Goal: Find specific page/section: Find specific page/section

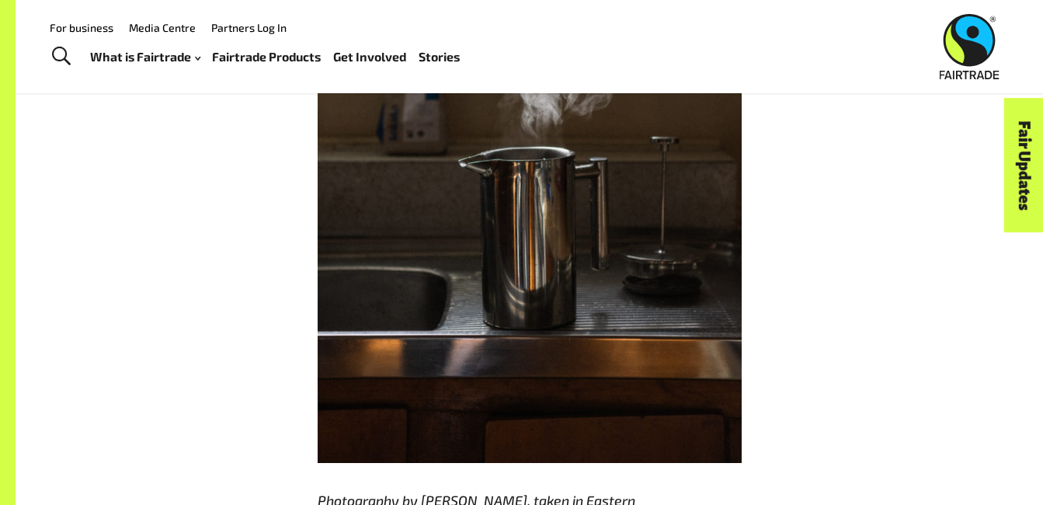
scroll to position [3564, 0]
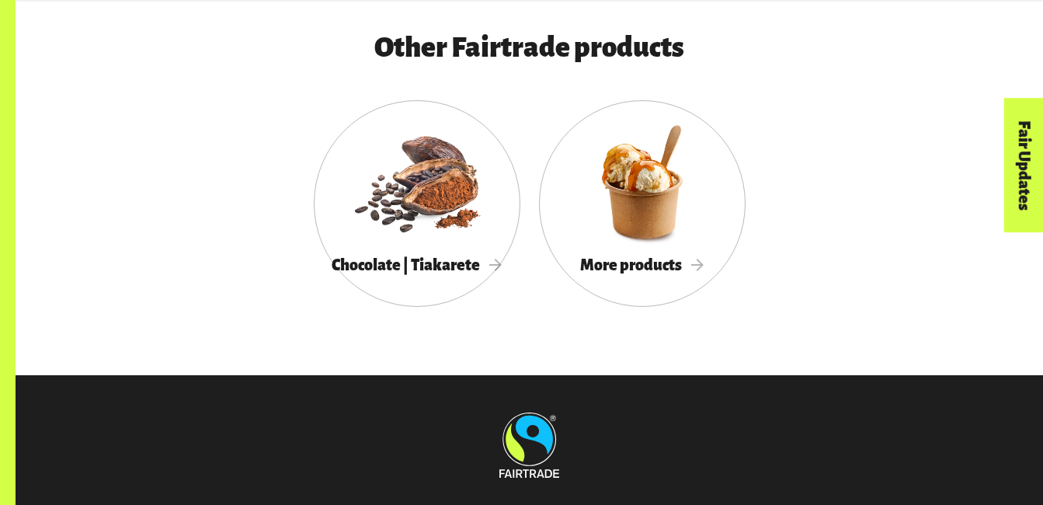
scroll to position [3883, 0]
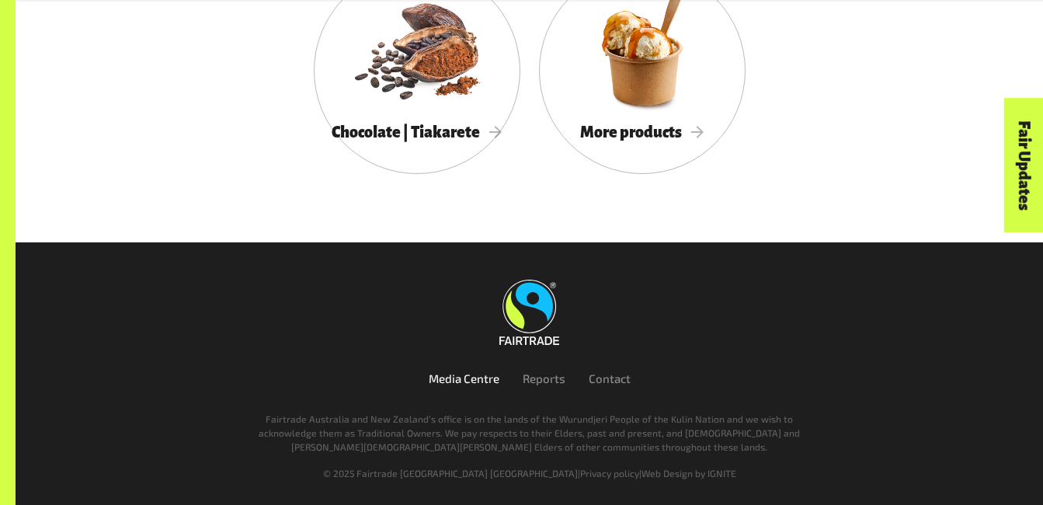
click at [460, 382] on link "Media Centre" at bounding box center [464, 378] width 71 height 14
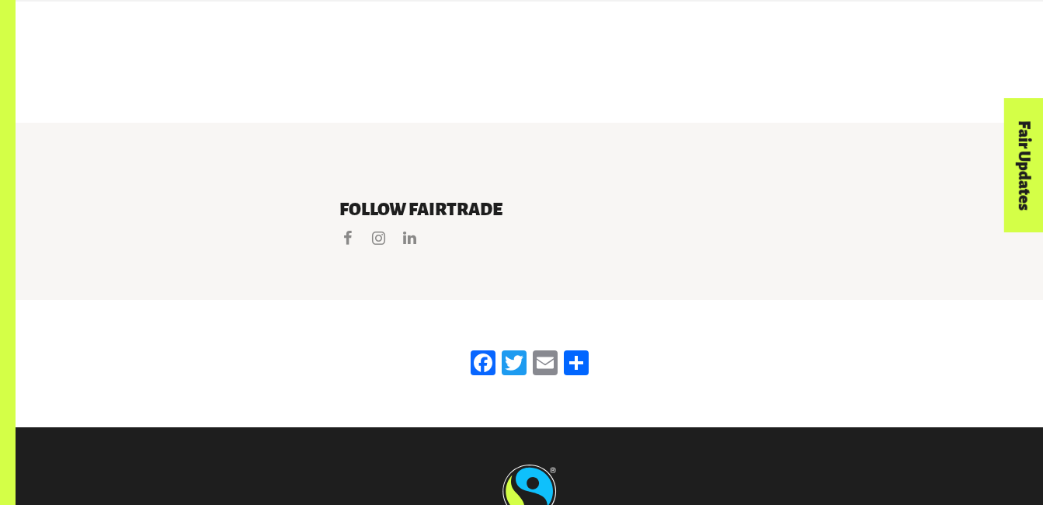
scroll to position [2632, 0]
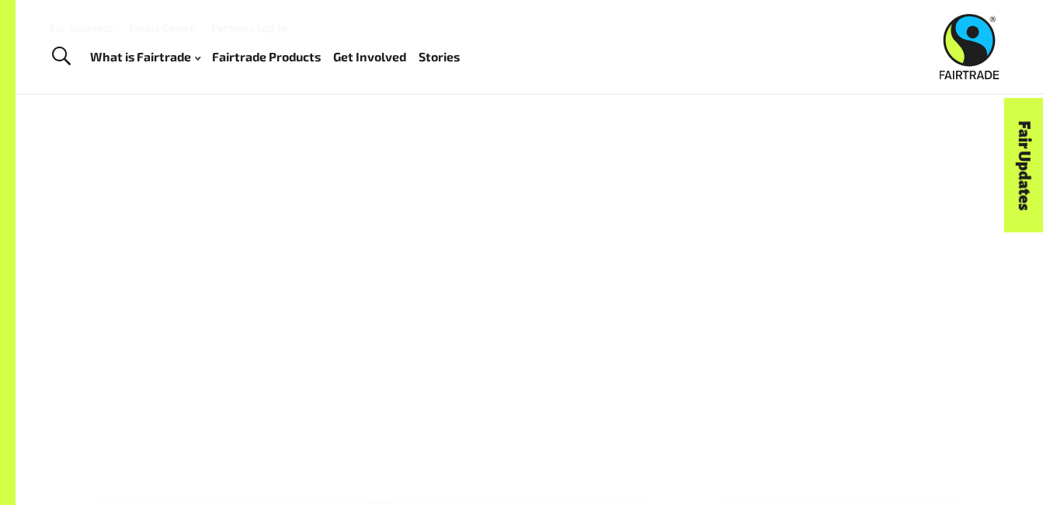
click at [238, 52] on link "Fairtrade Products" at bounding box center [266, 57] width 109 height 23
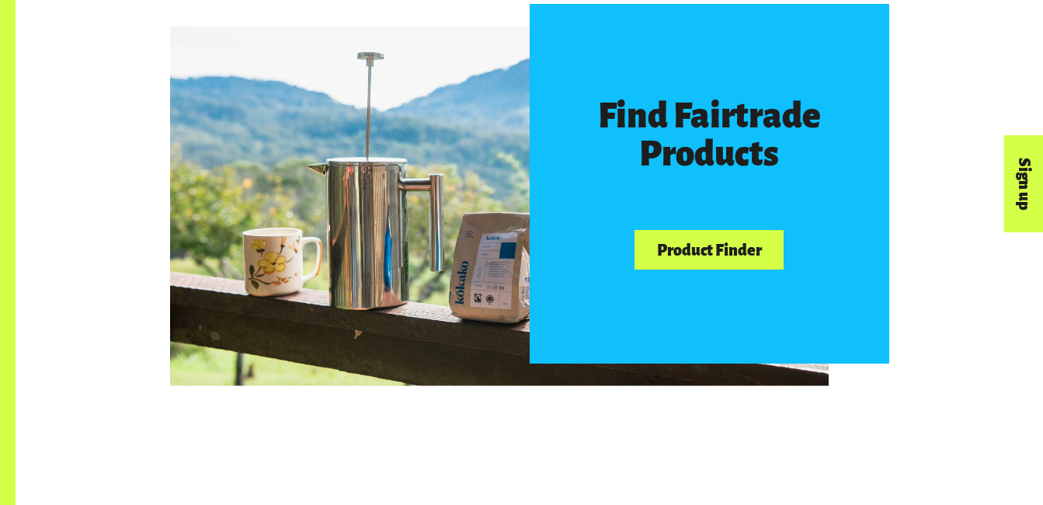
scroll to position [884, 0]
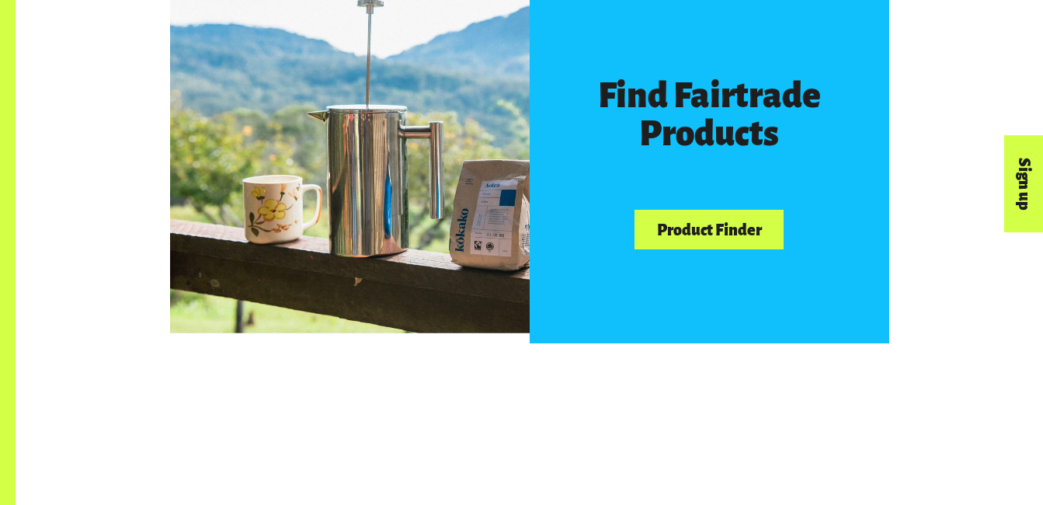
click at [692, 240] on link "Product Finder" at bounding box center [708, 230] width 149 height 40
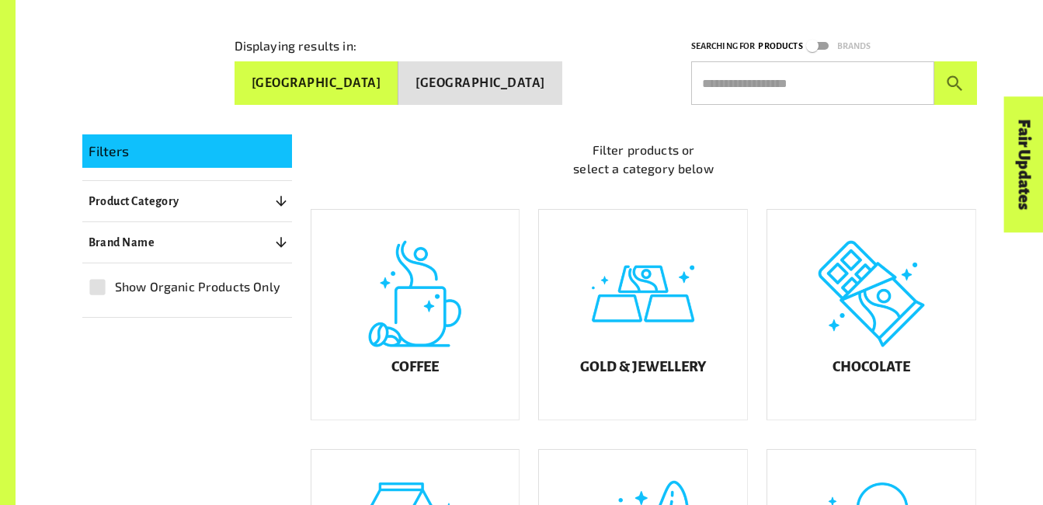
scroll to position [268, 0]
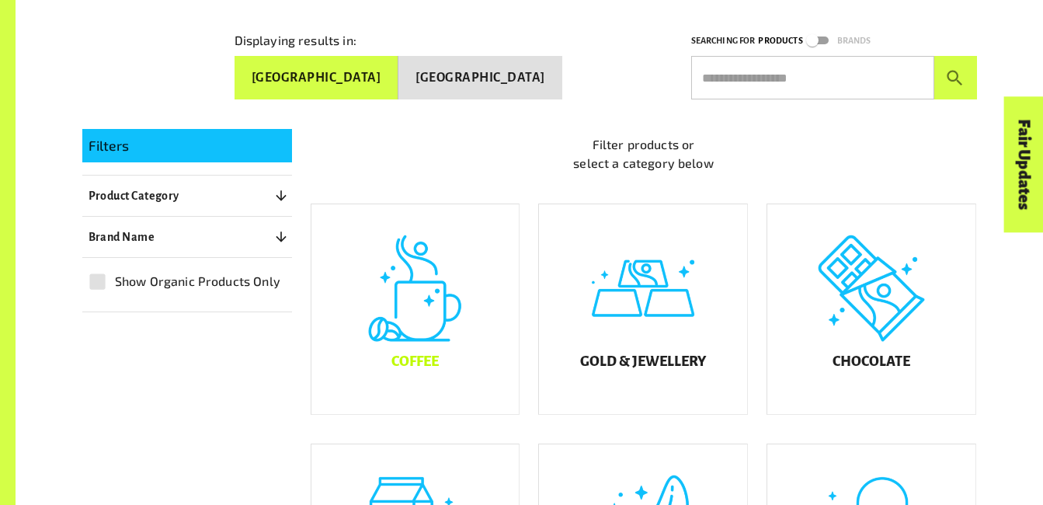
click at [436, 370] on h5 "Coffee" at bounding box center [414, 362] width 47 height 16
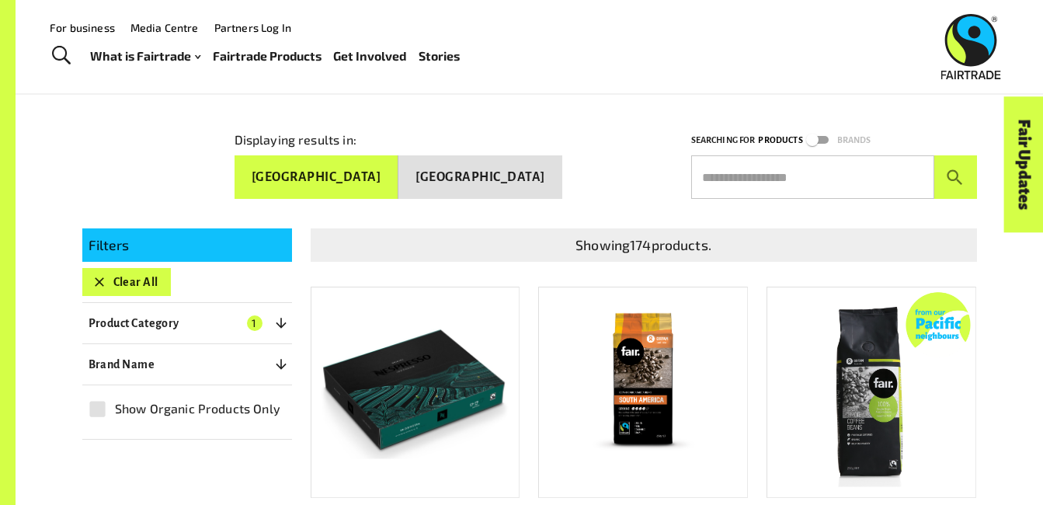
scroll to position [172, 0]
